Goal: Task Accomplishment & Management: Manage account settings

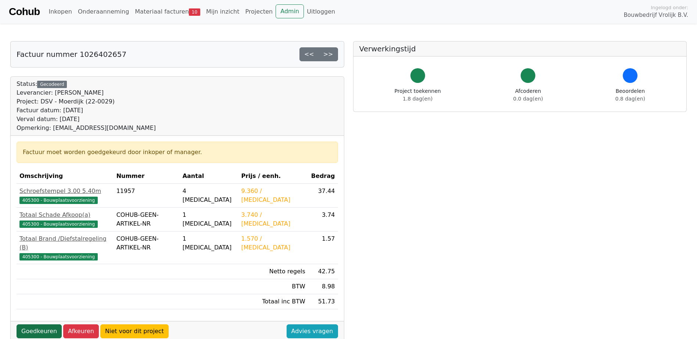
click at [39, 325] on link "Goedkeuren" at bounding box center [39, 332] width 45 height 14
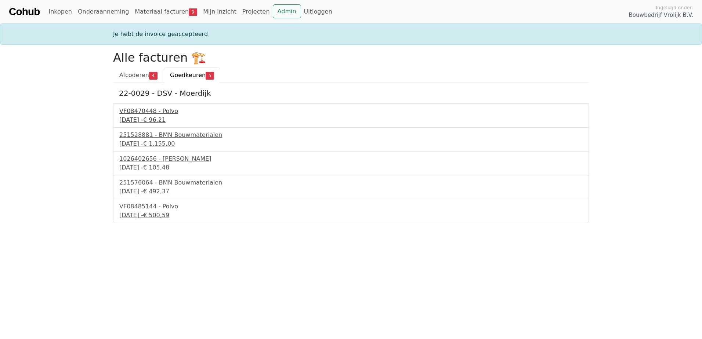
click at [153, 117] on div "[DATE] - € 96,21" at bounding box center [351, 120] width 464 height 9
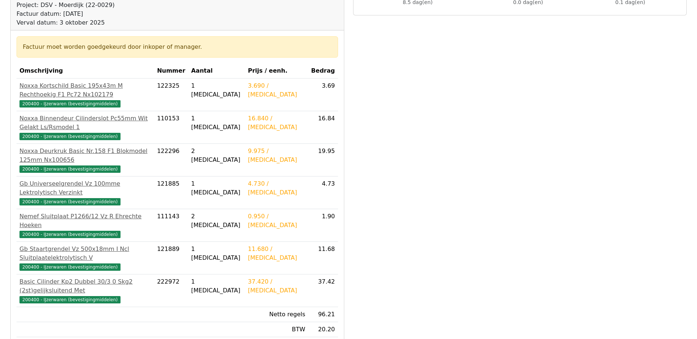
scroll to position [110, 0]
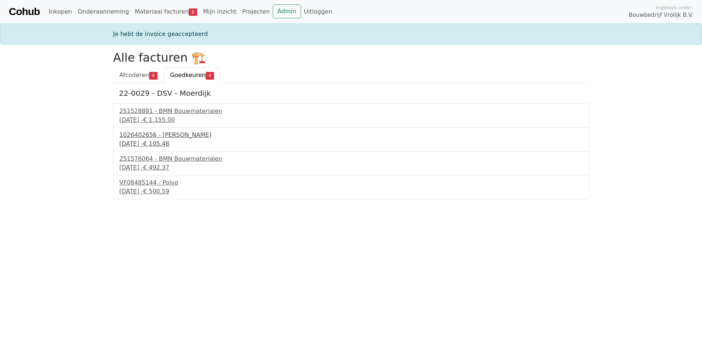
click at [141, 133] on div "1026402656 - [PERSON_NAME]" at bounding box center [351, 135] width 464 height 9
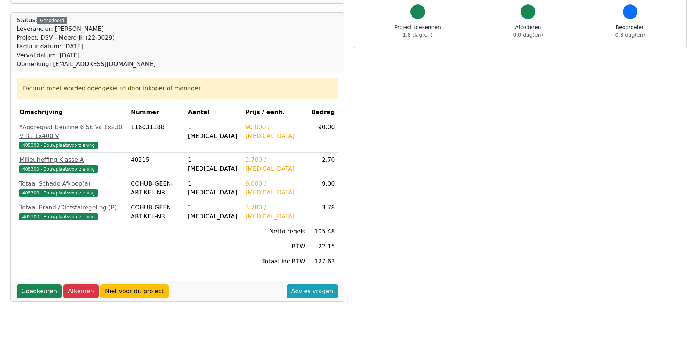
scroll to position [73, 0]
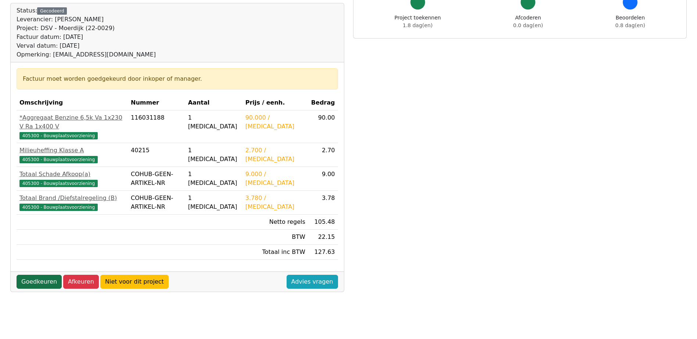
click at [31, 275] on link "Goedkeuren" at bounding box center [39, 282] width 45 height 14
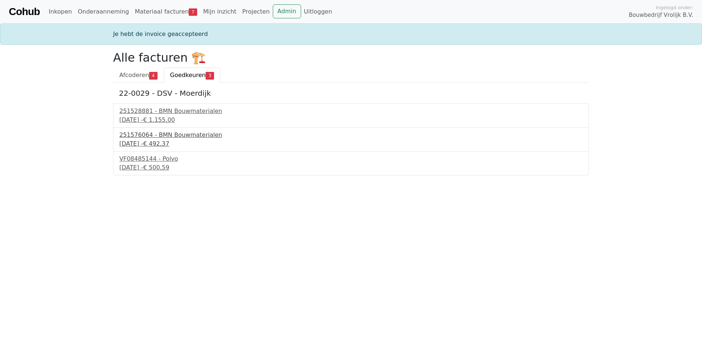
click at [156, 140] on div "10 september 2025 - € 492,37" at bounding box center [351, 144] width 464 height 9
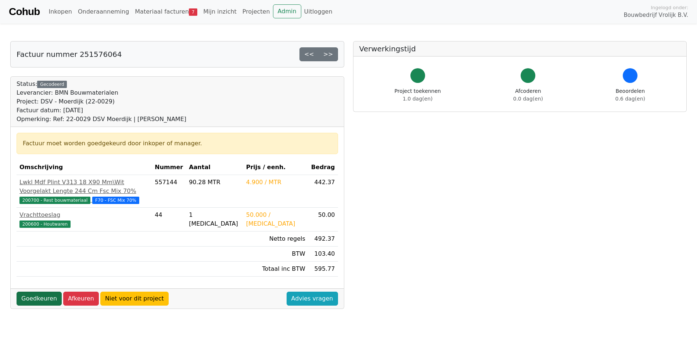
click at [43, 306] on link "Goedkeuren" at bounding box center [39, 299] width 45 height 14
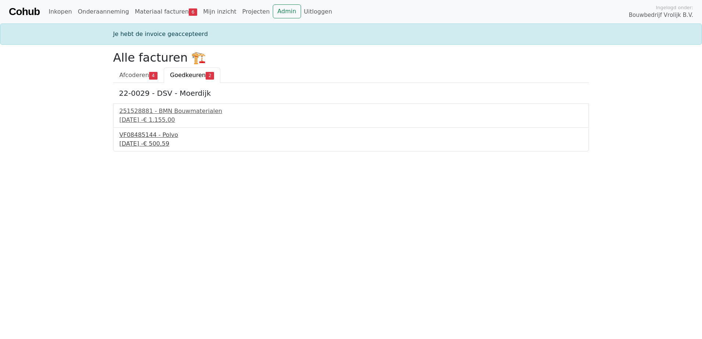
click at [134, 143] on div "11 september 2025 - € 500,59" at bounding box center [351, 144] width 464 height 9
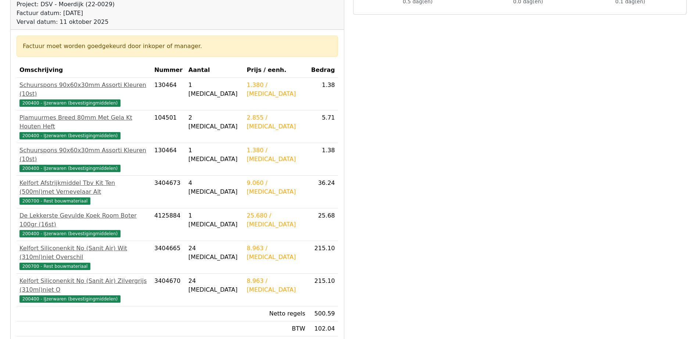
scroll to position [110, 0]
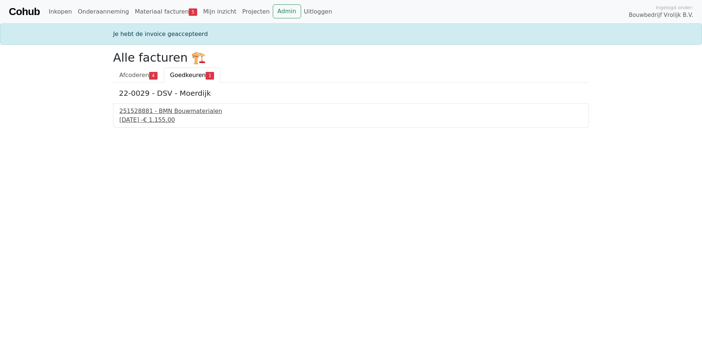
click at [191, 113] on div "251528881 - BMN Bouwmaterialen" at bounding box center [351, 111] width 464 height 9
